Goal: Navigation & Orientation: Understand site structure

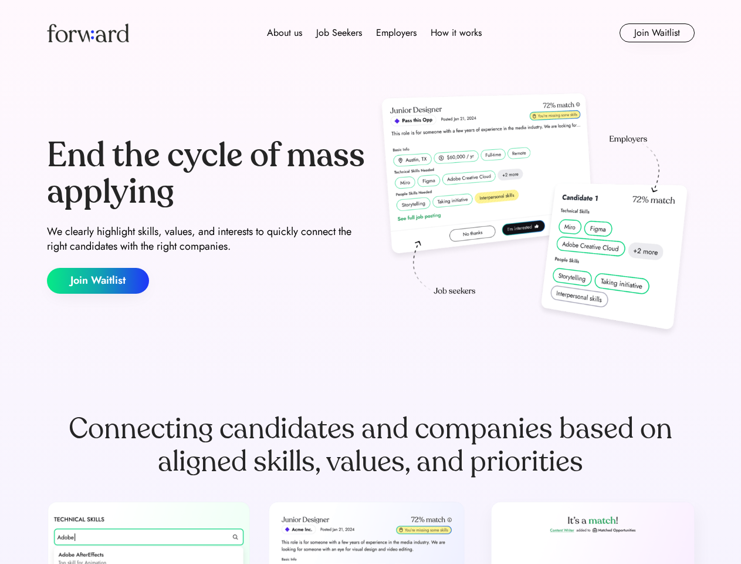
click at [370, 282] on div "End the cycle of mass applying We clearly highlight skills, values, and interes…" at bounding box center [371, 215] width 648 height 252
click at [371, 33] on div "About us Job Seekers Employers How it works" at bounding box center [374, 33] width 463 height 14
click at [88, 33] on img at bounding box center [88, 32] width 82 height 19
click at [375, 33] on div "About us Job Seekers Employers How it works" at bounding box center [374, 33] width 463 height 14
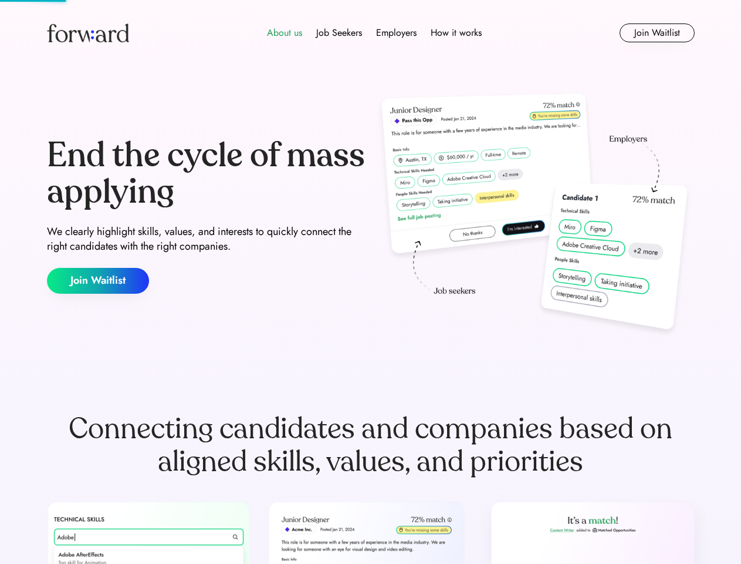
click at [285, 33] on div "About us" at bounding box center [284, 33] width 35 height 14
click at [339, 33] on div "Job Seekers" at bounding box center [339, 33] width 46 height 14
click at [396, 33] on div "Employers" at bounding box center [396, 33] width 41 height 14
click at [456, 33] on div "How it works" at bounding box center [456, 33] width 51 height 14
click at [657, 33] on button "Join Waitlist" at bounding box center [657, 32] width 75 height 19
